Goal: Task Accomplishment & Management: Complete application form

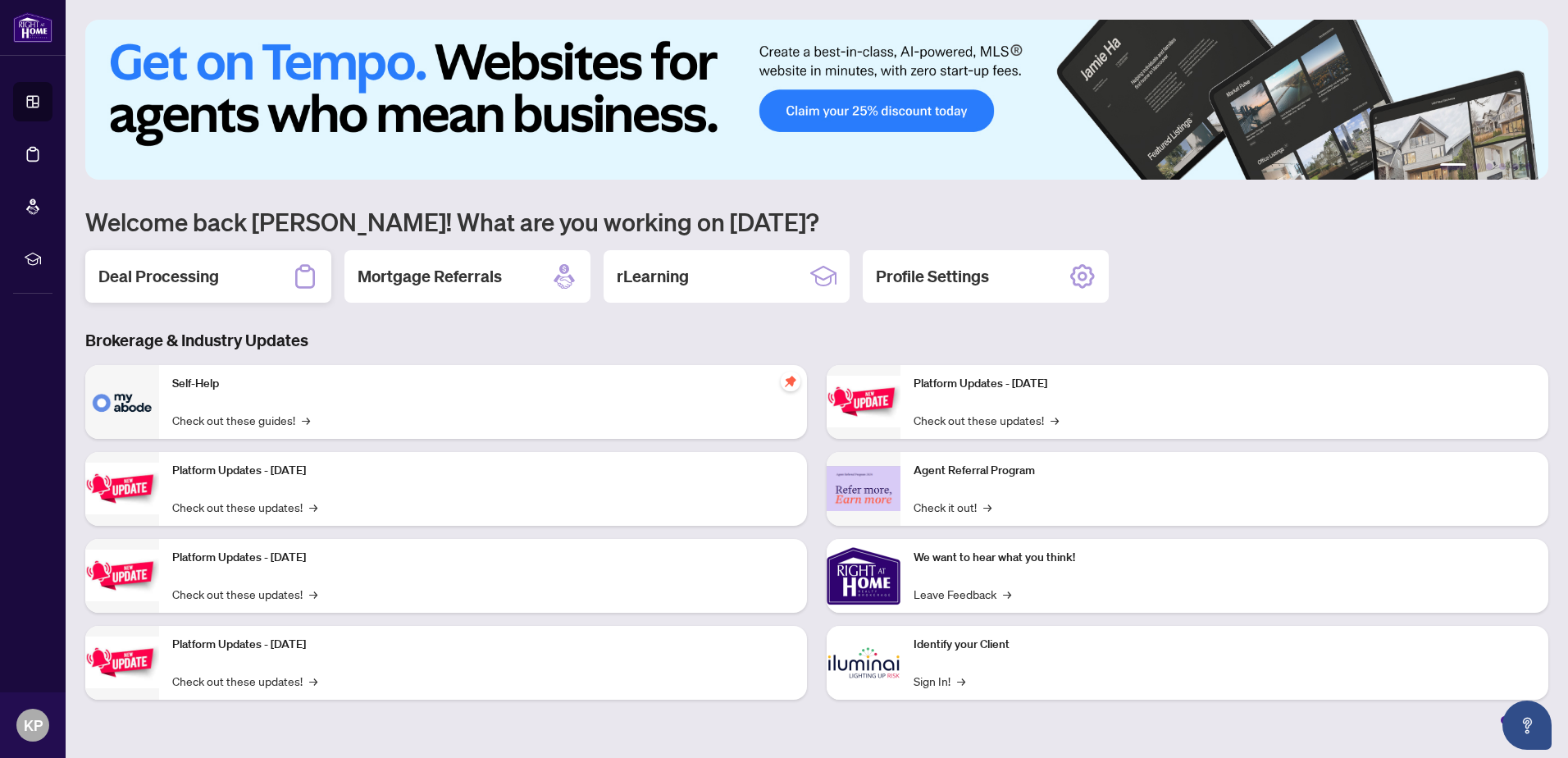
click at [205, 277] on h2 "Deal Processing" at bounding box center [159, 277] width 121 height 23
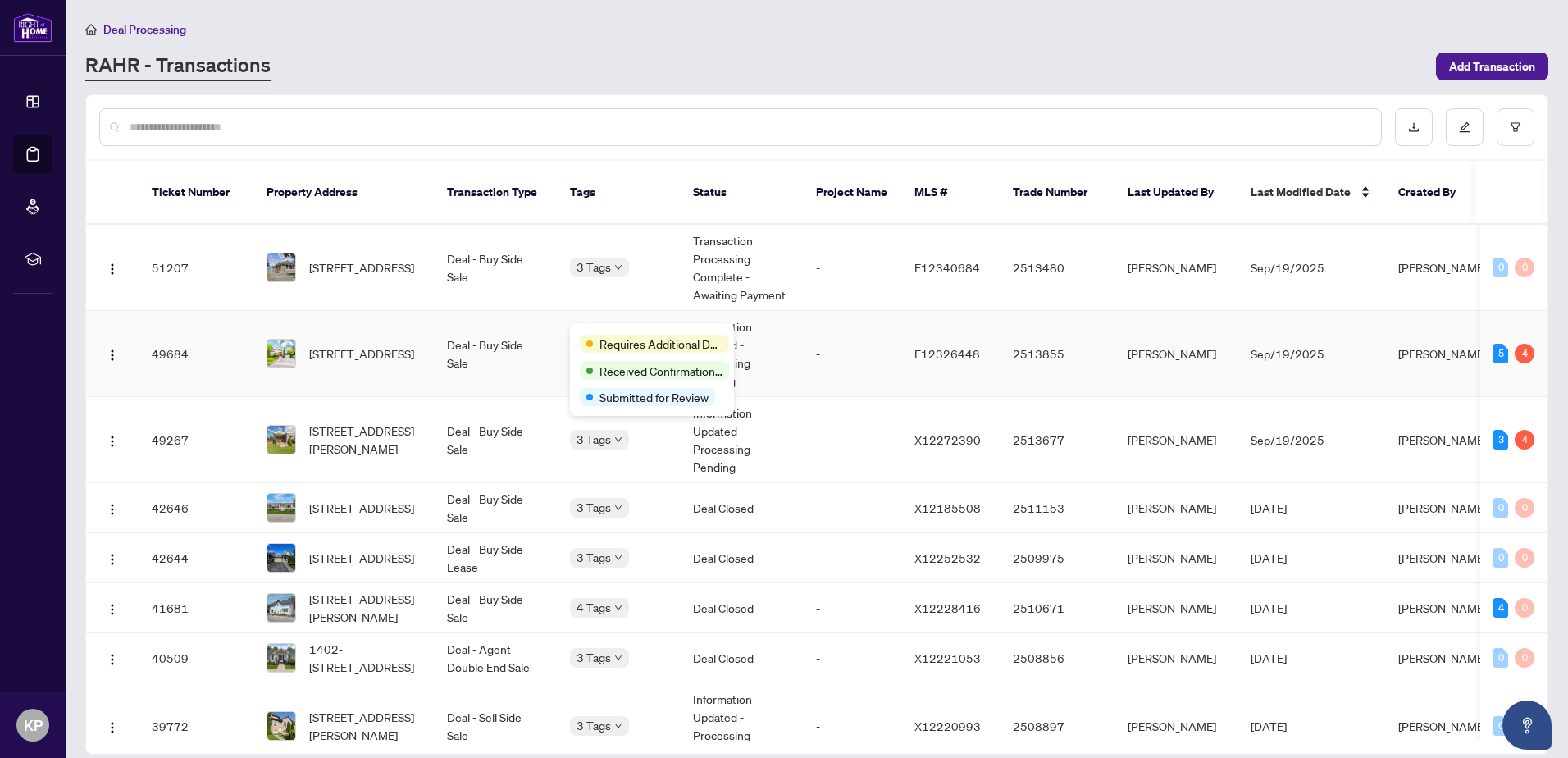
click at [533, 344] on td "Deal - Buy Side Sale" at bounding box center [495, 354] width 123 height 86
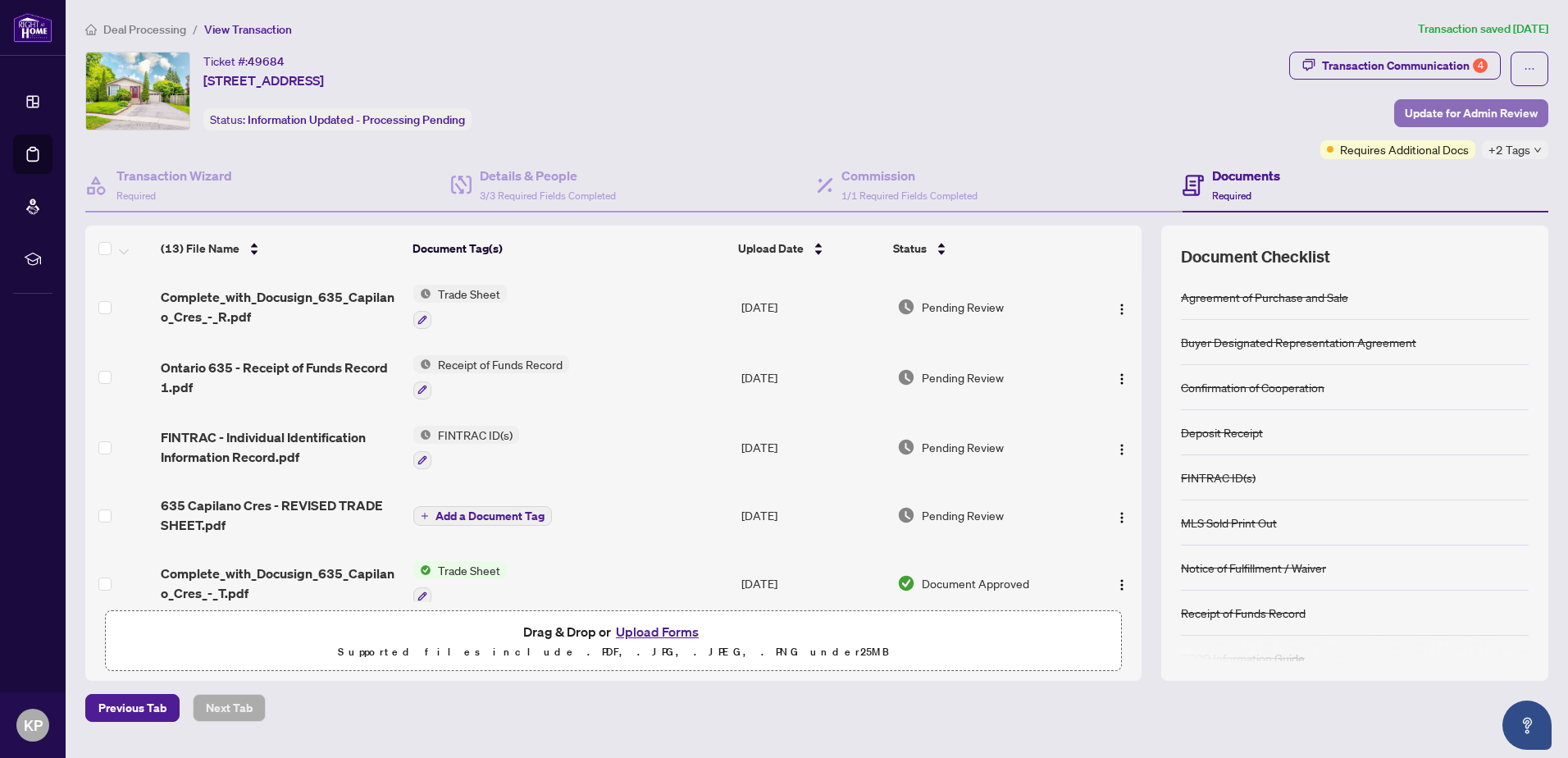
click at [1469, 108] on span "Update for Admin Review" at bounding box center [1472, 113] width 133 height 26
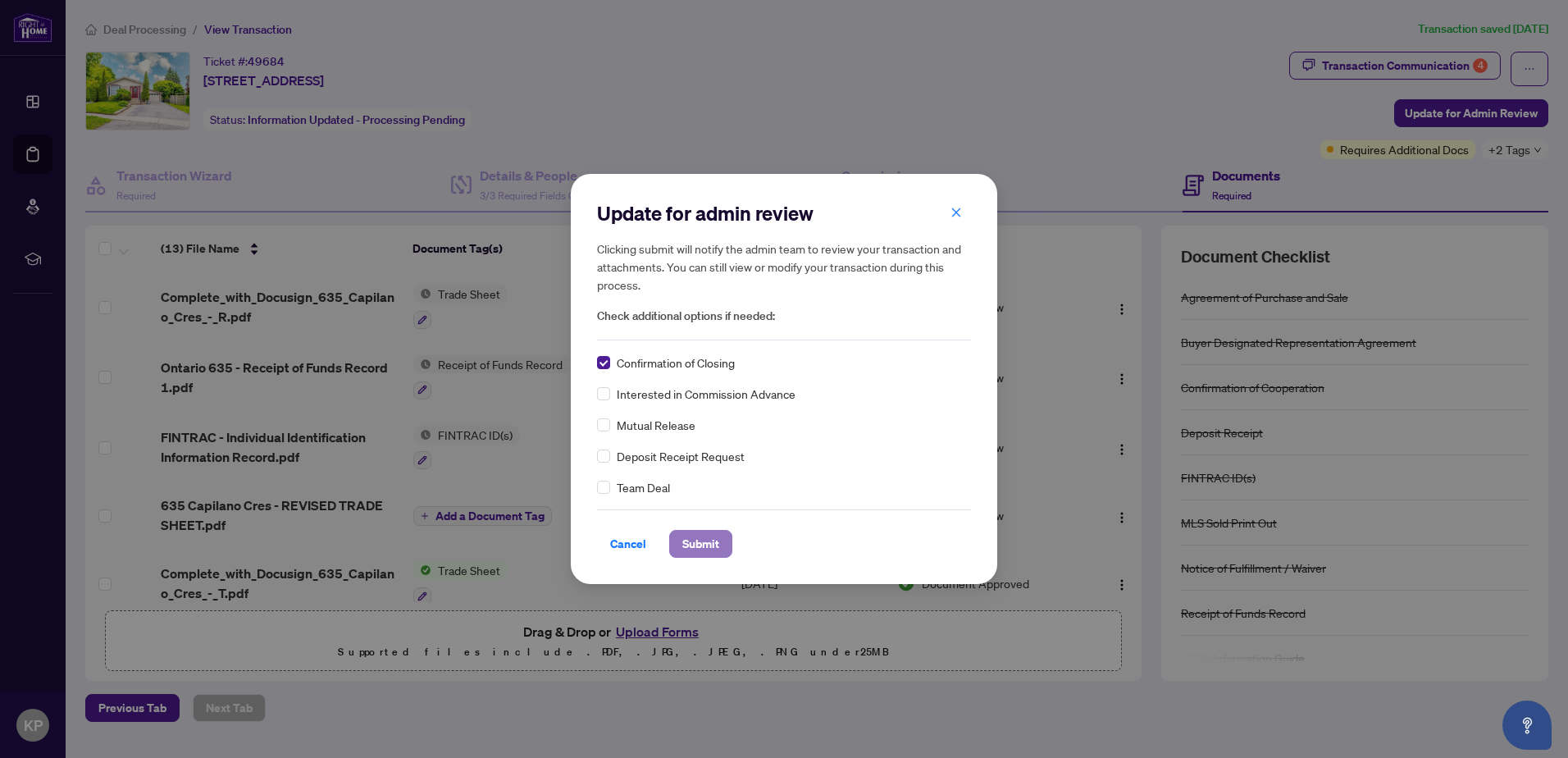
click at [686, 545] on span "Submit" at bounding box center [701, 544] width 37 height 26
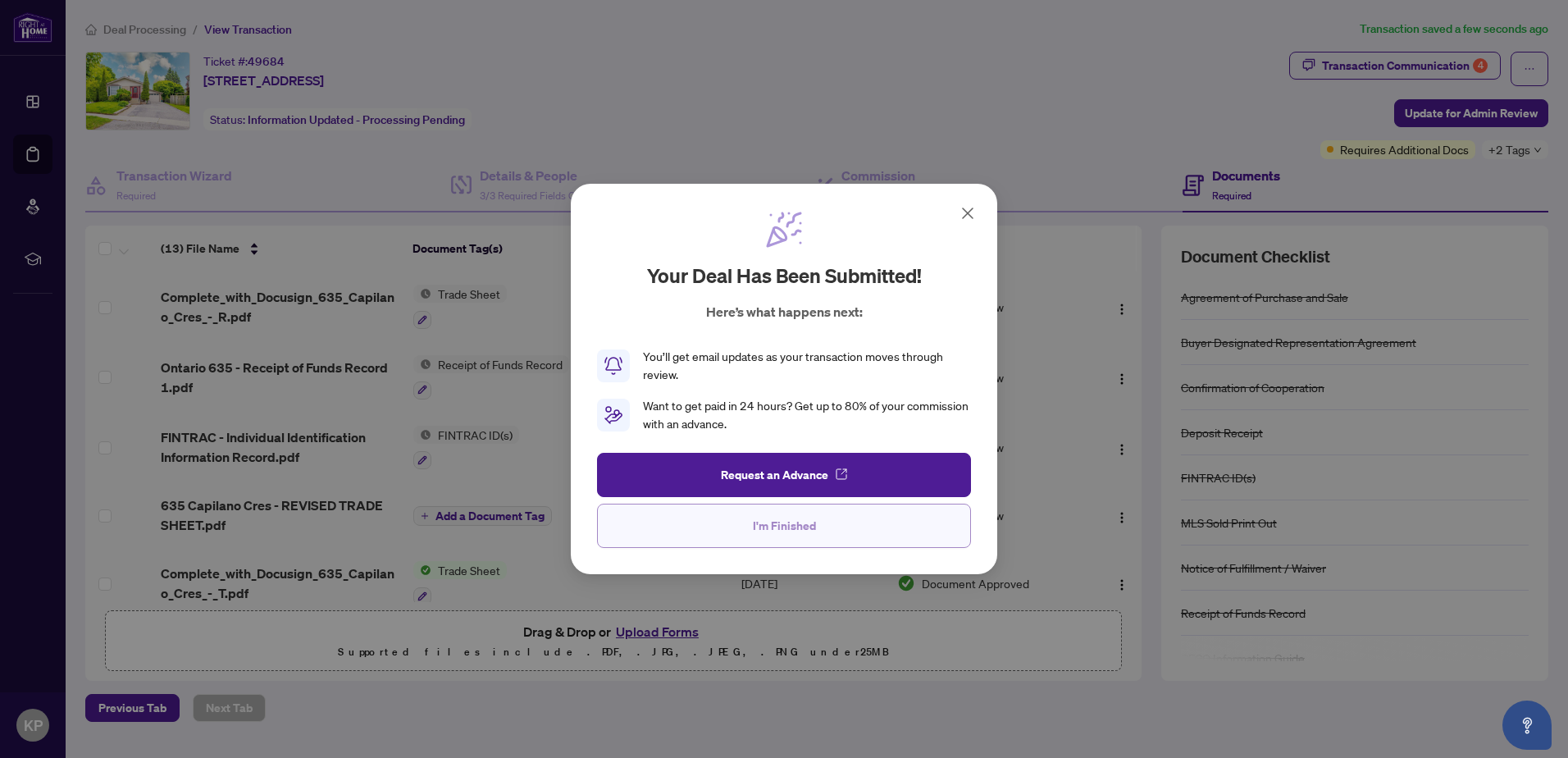
click at [712, 526] on button "I'm Finished" at bounding box center [784, 526] width 374 height 44
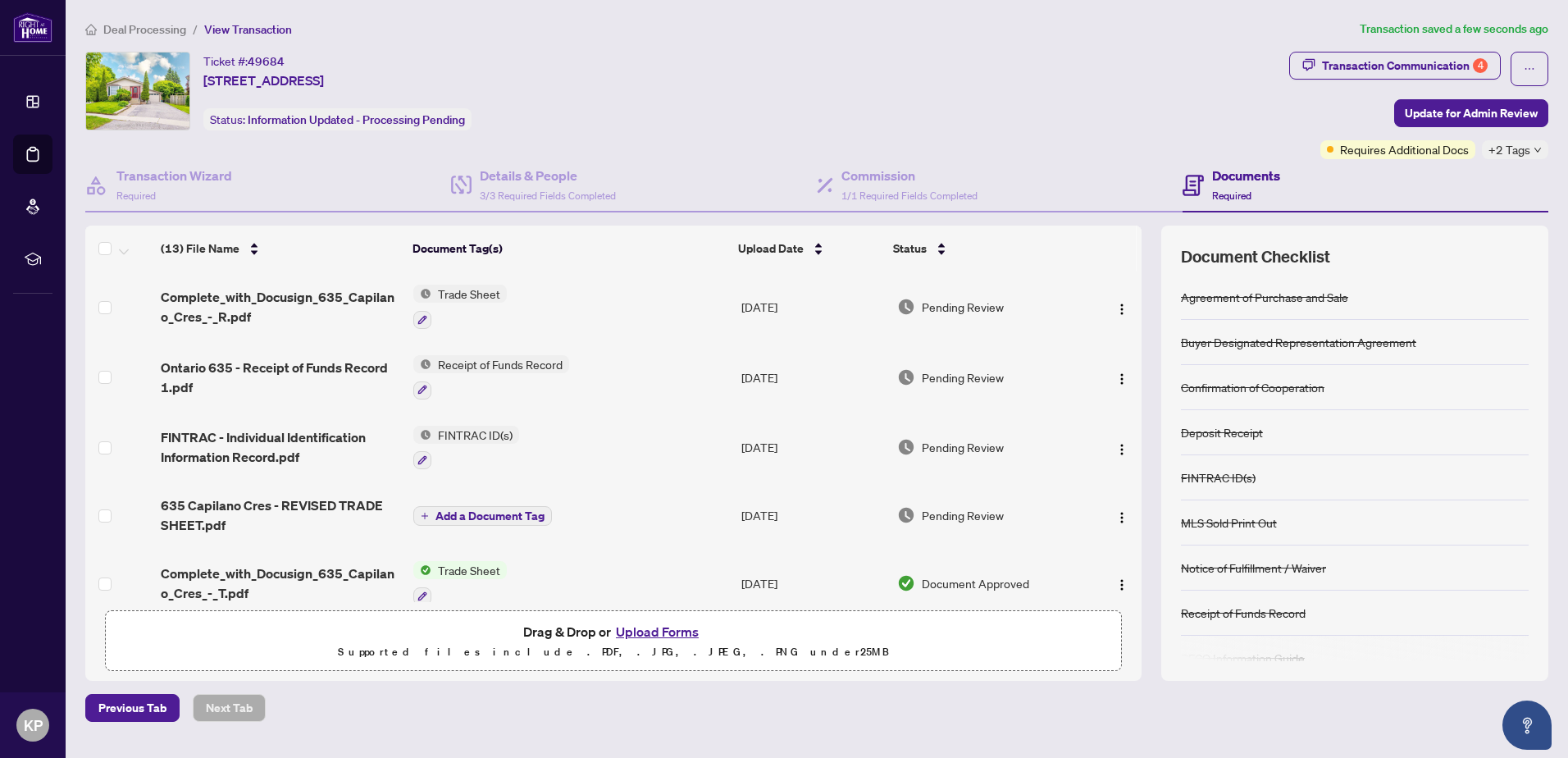
click at [157, 33] on span "Deal Processing" at bounding box center [145, 29] width 83 height 15
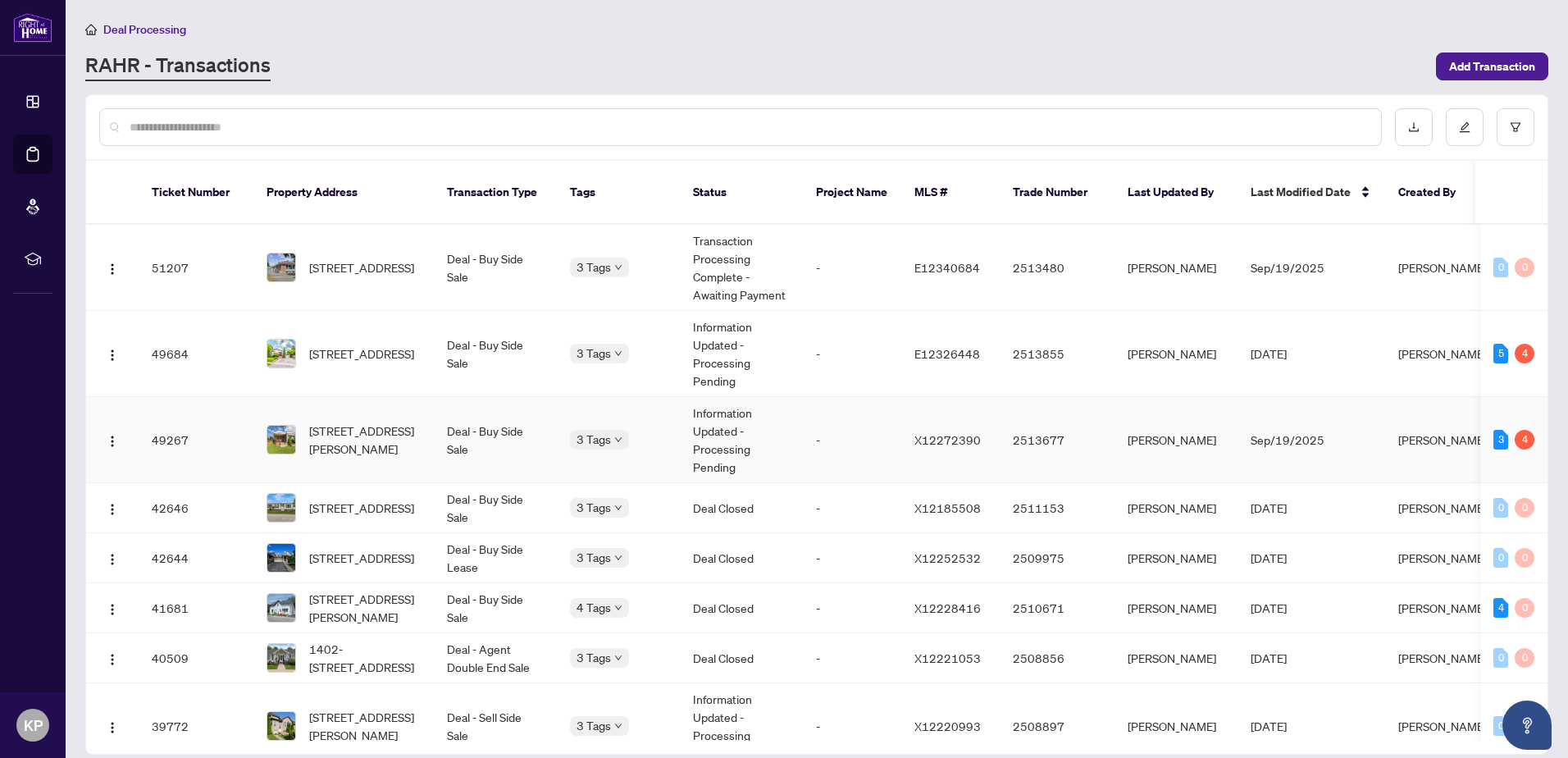
click at [546, 426] on td "Deal - Buy Side Sale" at bounding box center [495, 440] width 123 height 86
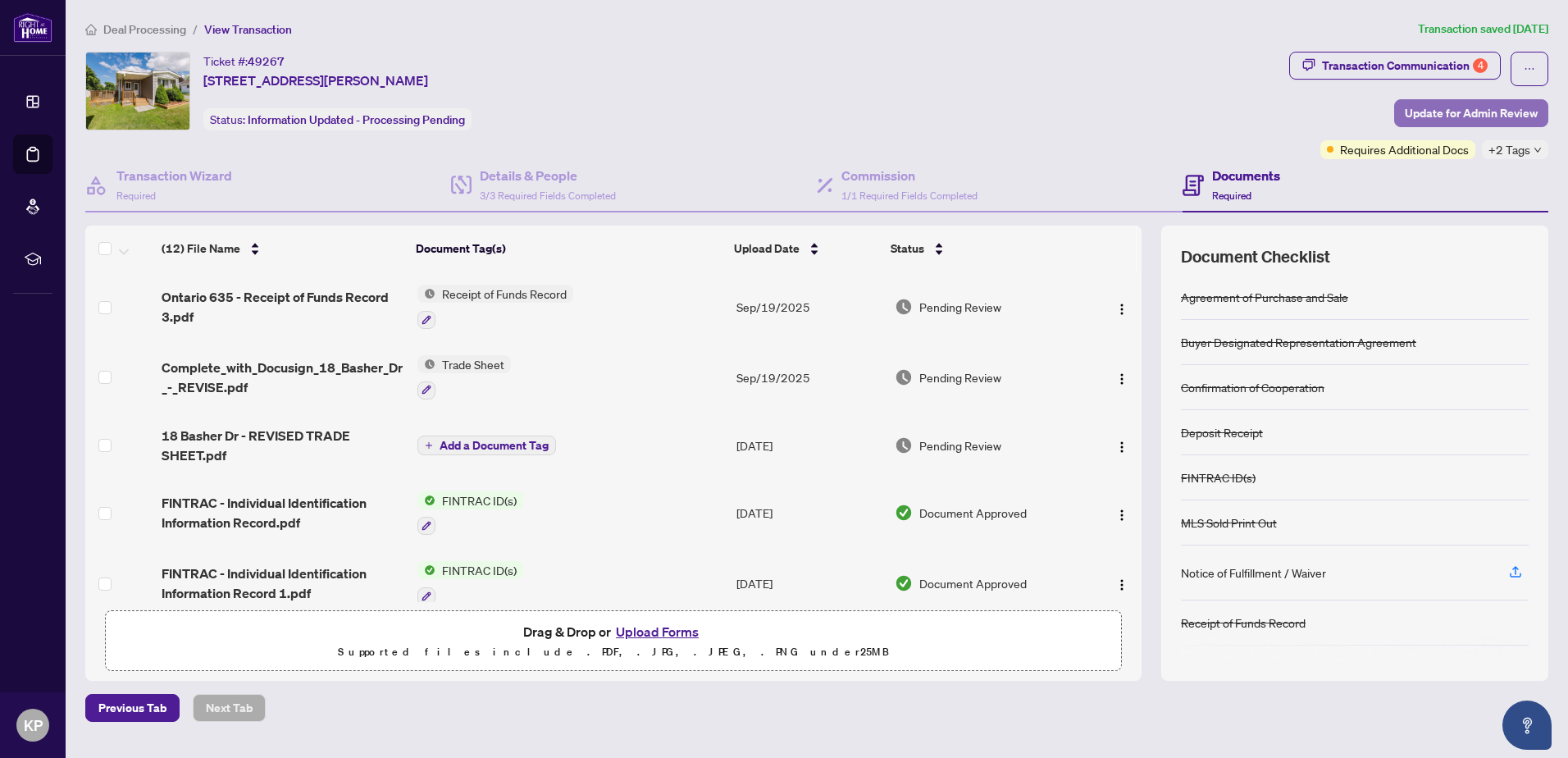
click at [1414, 105] on span "Update for Admin Review" at bounding box center [1472, 113] width 133 height 26
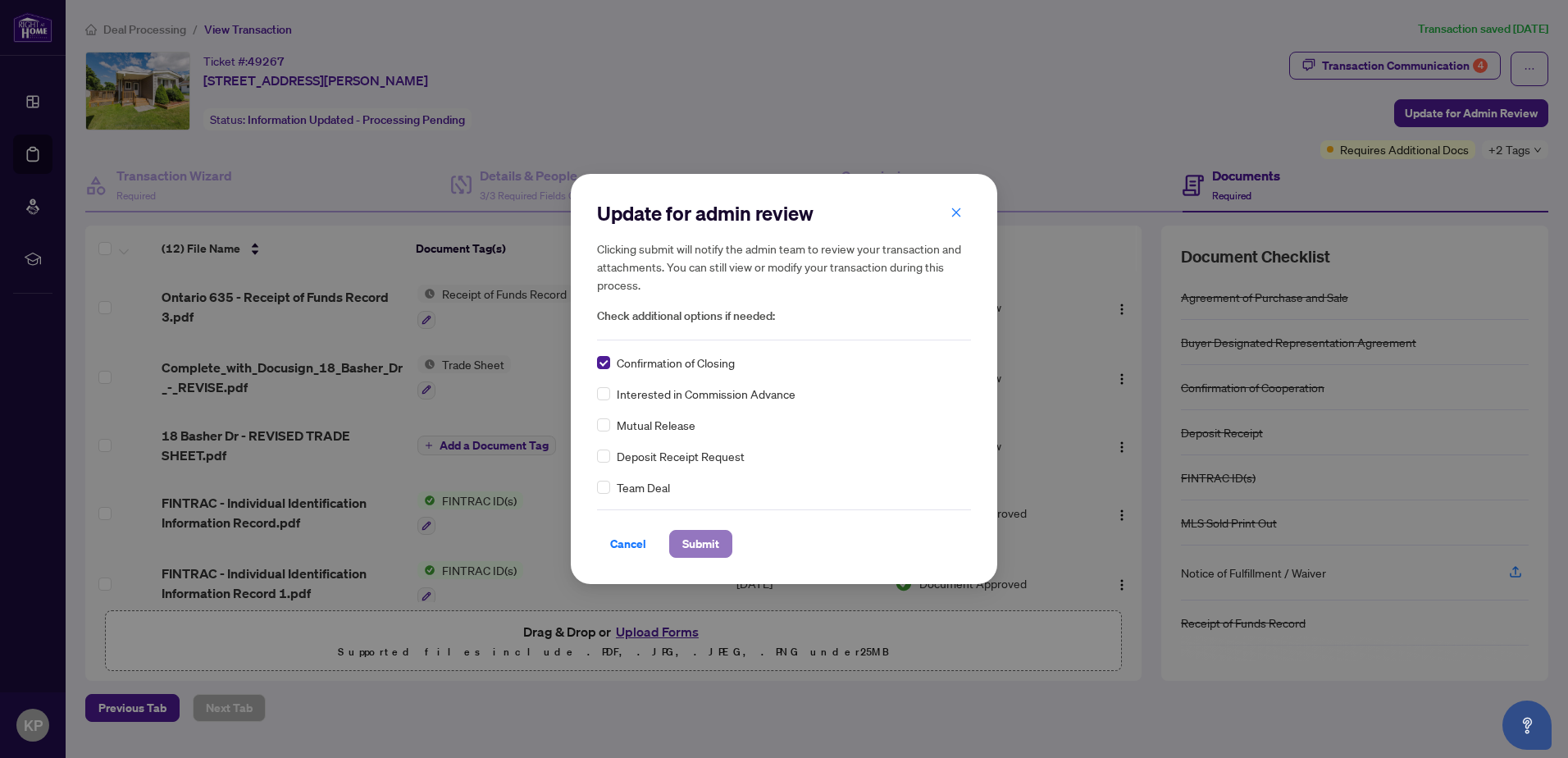
click at [694, 532] on span "Submit" at bounding box center [701, 544] width 37 height 26
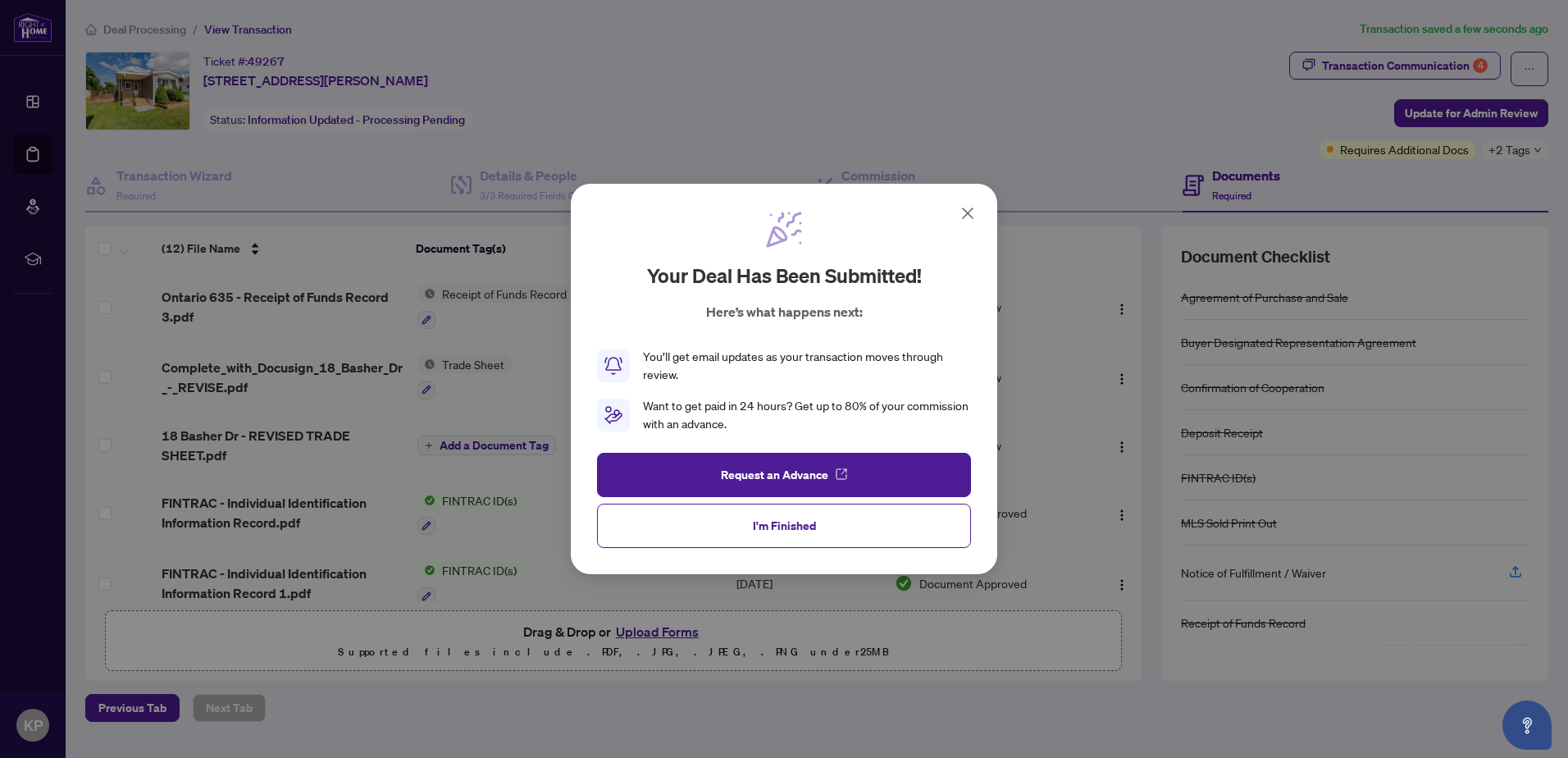
click at [768, 519] on span "I'm Finished" at bounding box center [784, 526] width 63 height 26
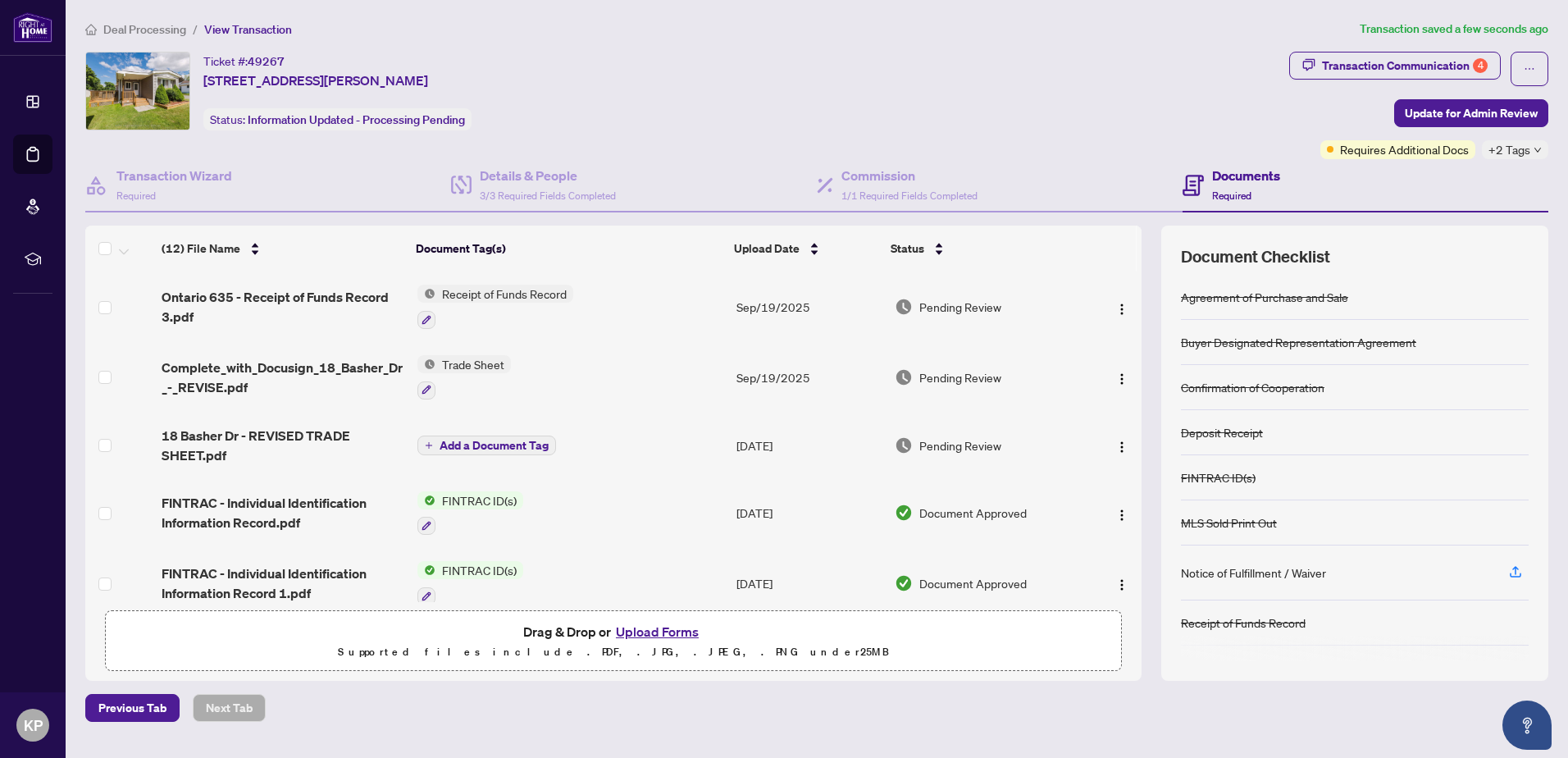
click at [167, 27] on span "Deal Processing" at bounding box center [145, 29] width 83 height 15
